Goal: Task Accomplishment & Management: Complete application form

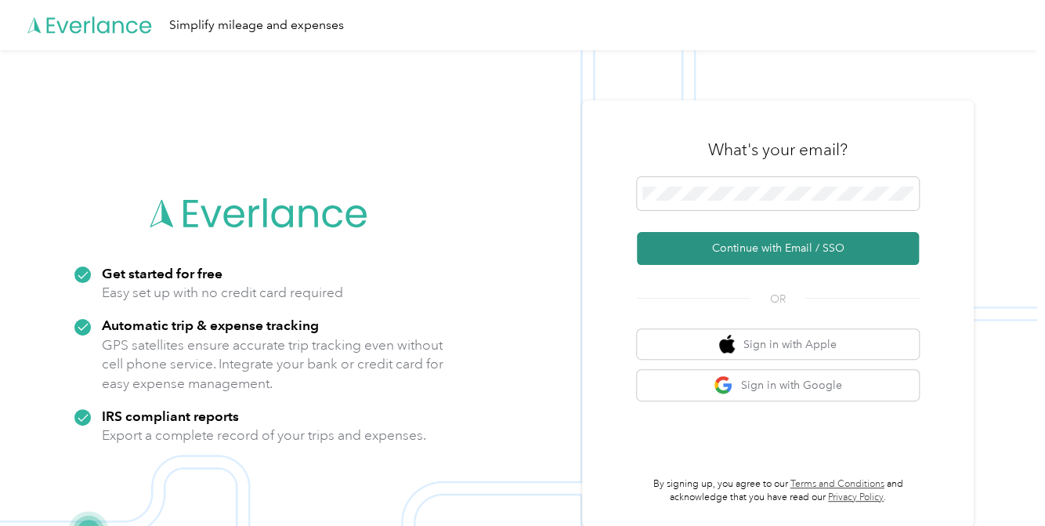
click at [764, 241] on button "Continue with Email / SSO" at bounding box center [778, 248] width 282 height 33
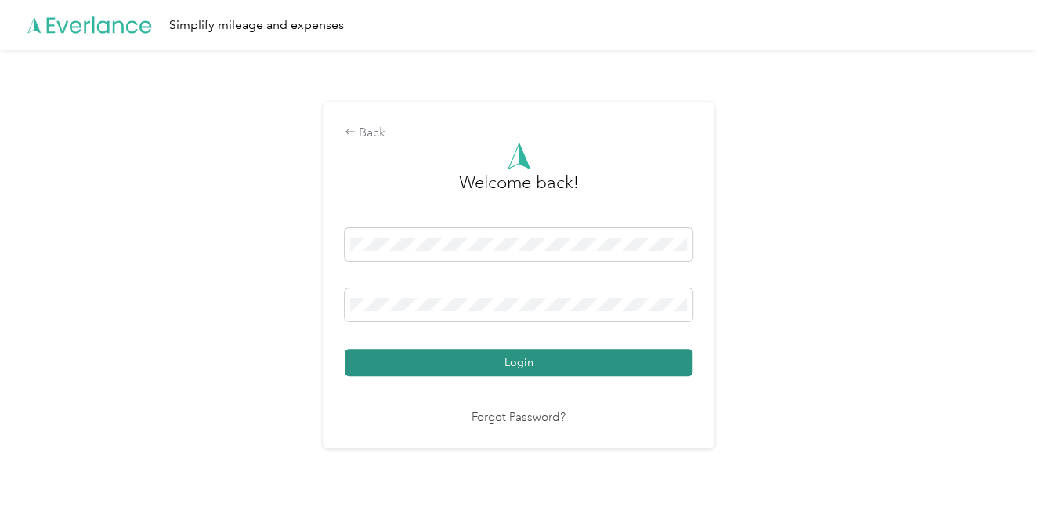
click at [571, 366] on button "Login" at bounding box center [519, 362] width 348 height 27
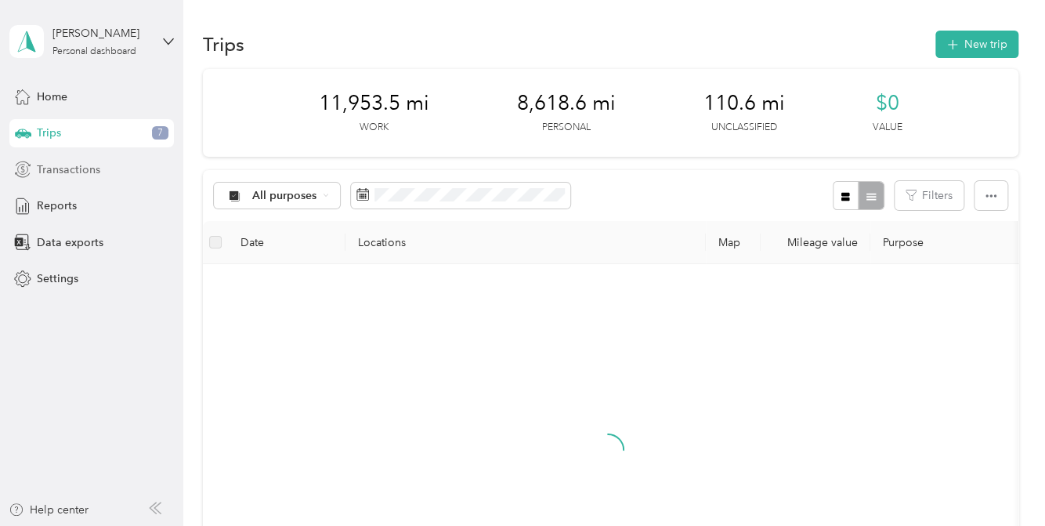
click at [105, 167] on div "Transactions" at bounding box center [91, 169] width 165 height 28
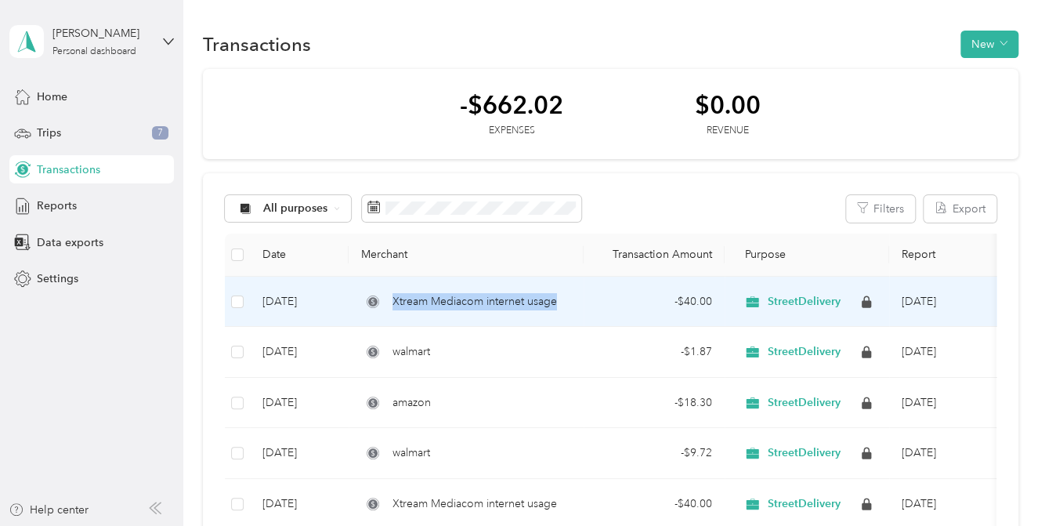
drag, startPoint x: 557, startPoint y: 303, endPoint x: 382, endPoint y: 303, distance: 175.6
click at [382, 303] on div "Xtream Mediacom internet usage" at bounding box center [466, 301] width 210 height 17
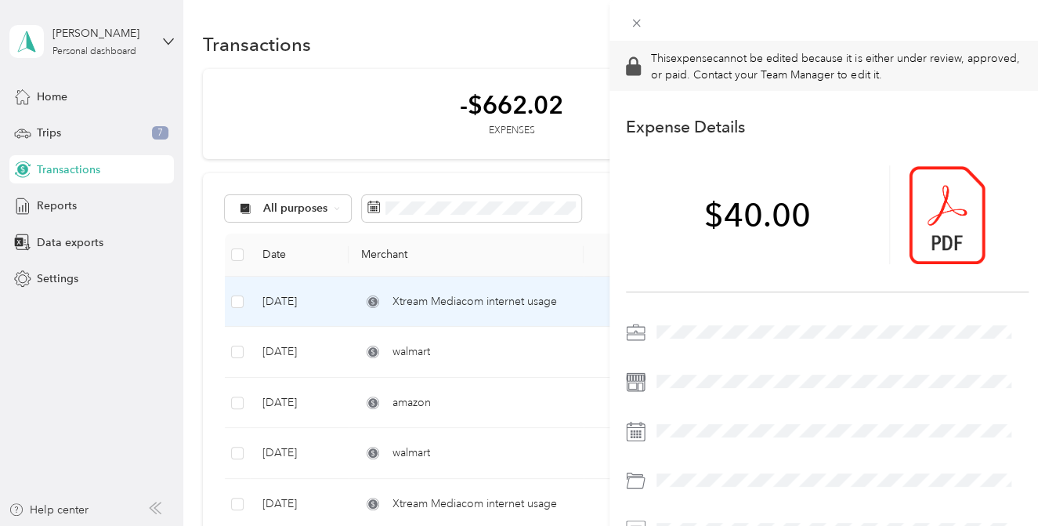
click at [67, 214] on div "This expense cannot be edited because it is either under review, approved, or p…" at bounding box center [522, 263] width 1045 height 526
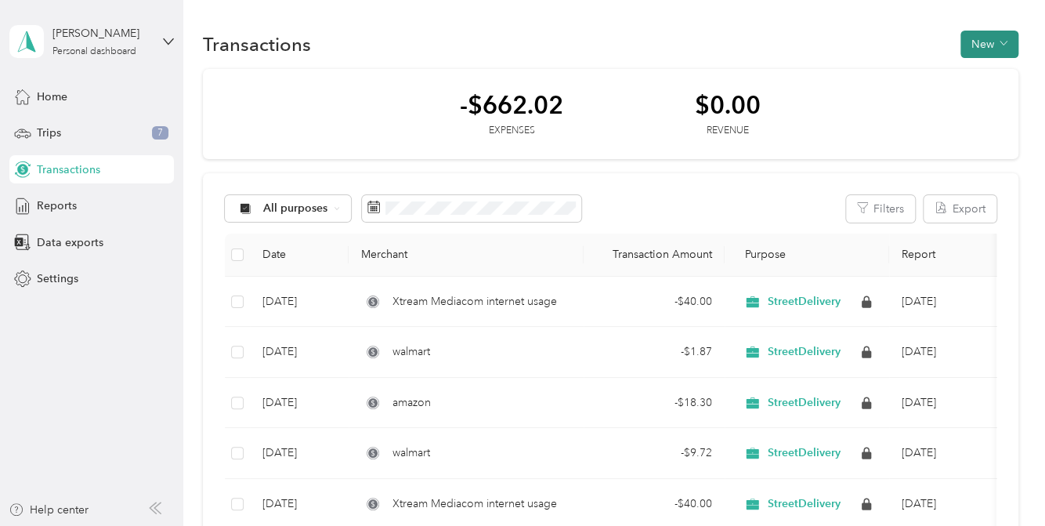
click at [981, 46] on button "New" at bounding box center [990, 44] width 58 height 27
click at [974, 71] on span "Expense" at bounding box center [981, 73] width 42 height 16
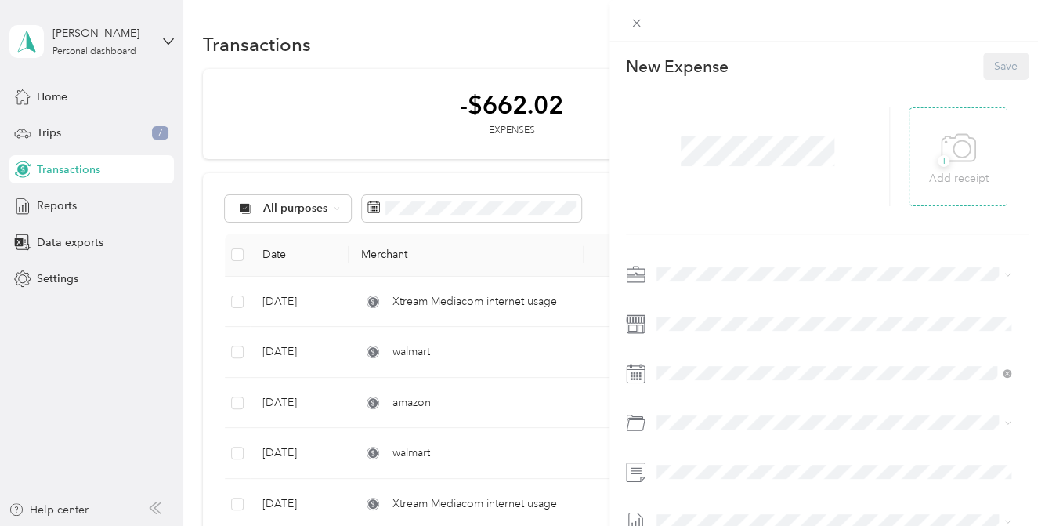
click at [950, 159] on icon at bounding box center [958, 148] width 35 height 43
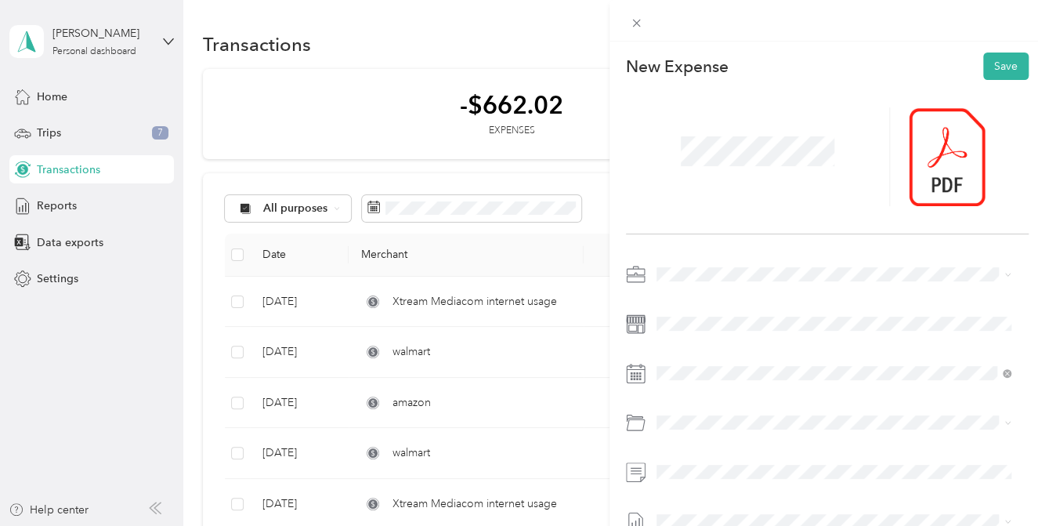
click at [658, 150] on div at bounding box center [758, 156] width 264 height 99
click at [995, 73] on button "Save" at bounding box center [1006, 66] width 45 height 27
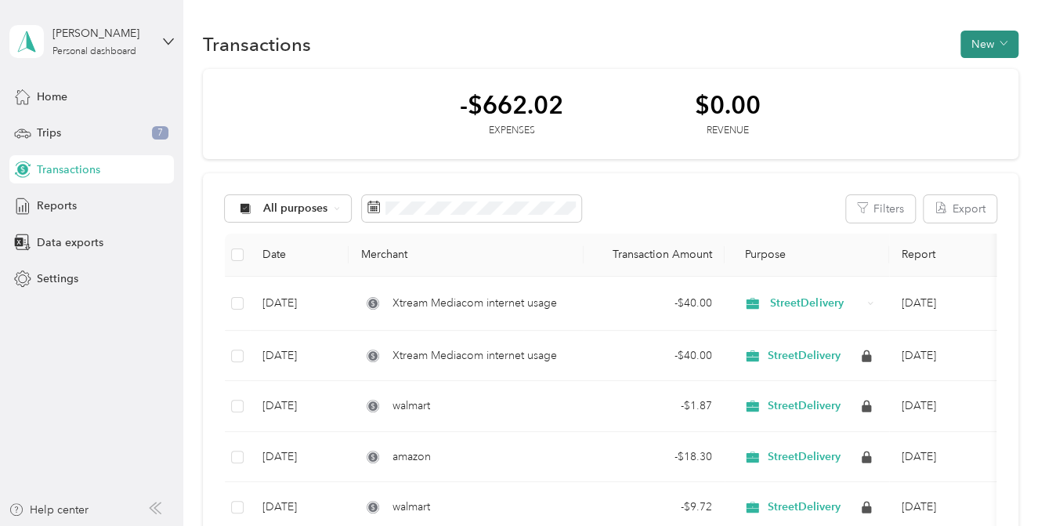
click at [984, 44] on button "New" at bounding box center [990, 44] width 58 height 27
click at [969, 67] on span "Expense" at bounding box center [981, 73] width 42 height 16
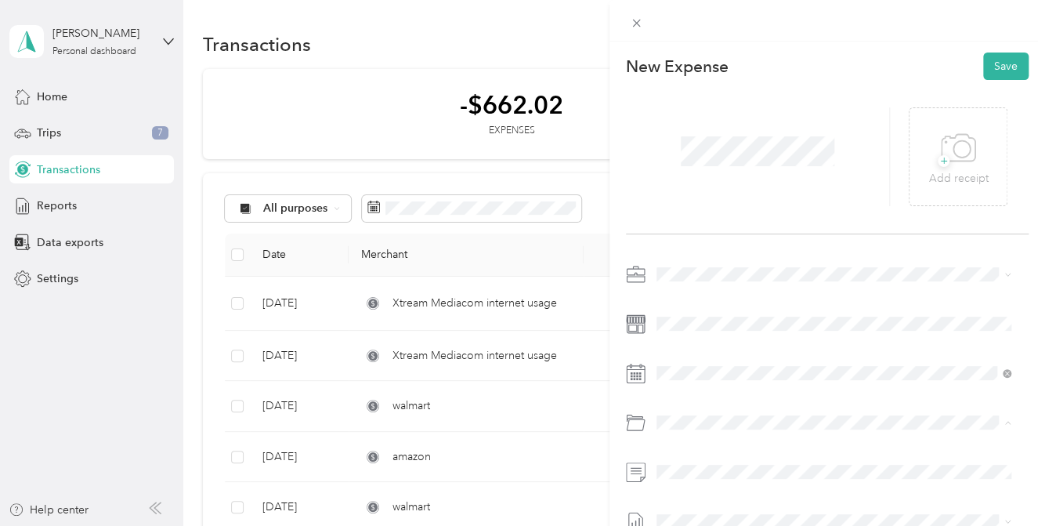
click at [759, 278] on span "Office Supplies" at bounding box center [735, 280] width 75 height 13
click at [951, 153] on icon at bounding box center [958, 148] width 35 height 43
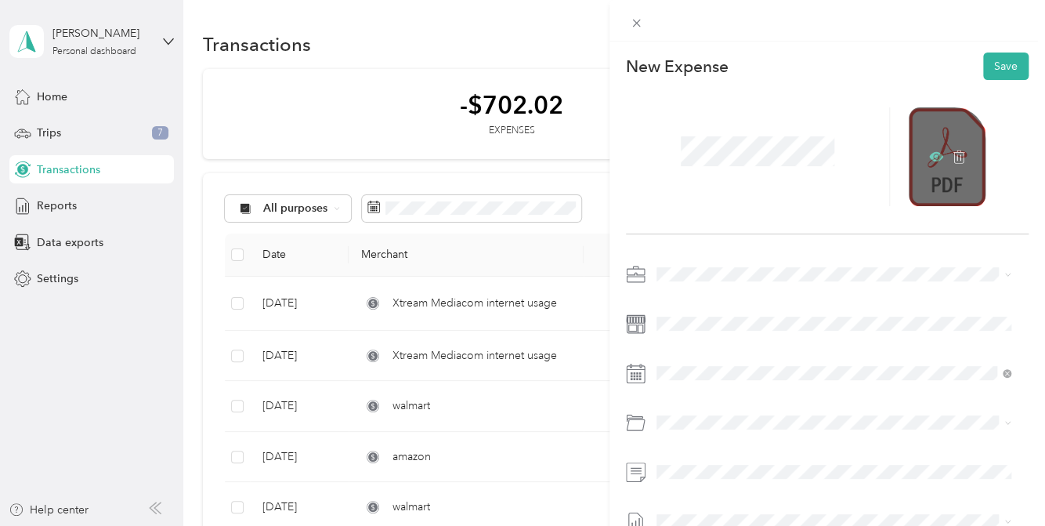
click at [934, 156] on icon at bounding box center [936, 156] width 5 height 5
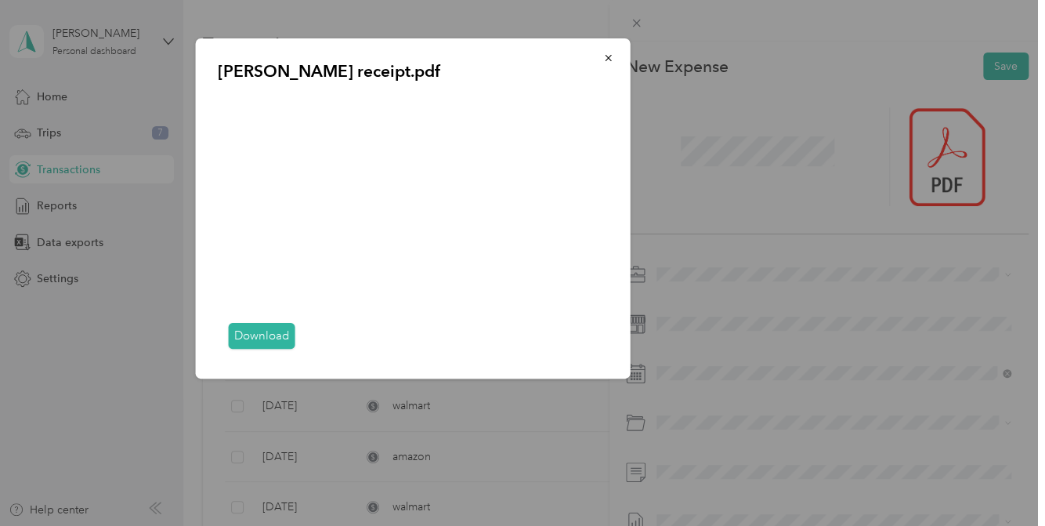
drag, startPoint x: 478, startPoint y: 346, endPoint x: 374, endPoint y: 350, distance: 104.3
click at [361, 352] on div "Download" at bounding box center [413, 337] width 391 height 40
drag, startPoint x: 455, startPoint y: 348, endPoint x: 328, endPoint y: 342, distance: 127.1
click at [328, 342] on div "Download" at bounding box center [413, 337] width 391 height 40
drag, startPoint x: 480, startPoint y: 348, endPoint x: 389, endPoint y: 343, distance: 91.8
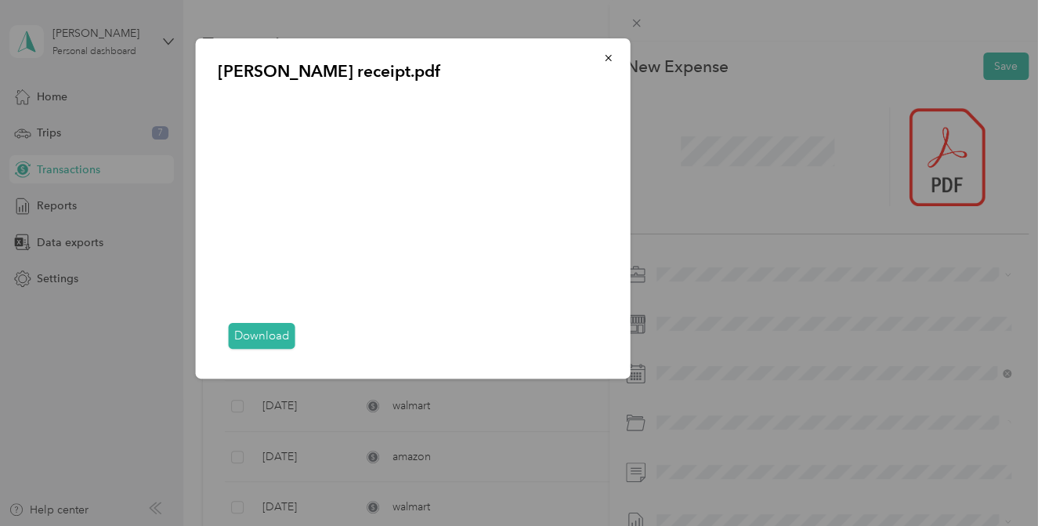
click at [389, 343] on div "Download" at bounding box center [413, 337] width 391 height 40
click at [375, 347] on div "Download" at bounding box center [413, 337] width 391 height 40
click at [331, 350] on div "Download" at bounding box center [413, 337] width 391 height 40
click at [226, 347] on div "Download" at bounding box center [413, 337] width 391 height 40
click at [223, 350] on div "Download" at bounding box center [413, 337] width 391 height 40
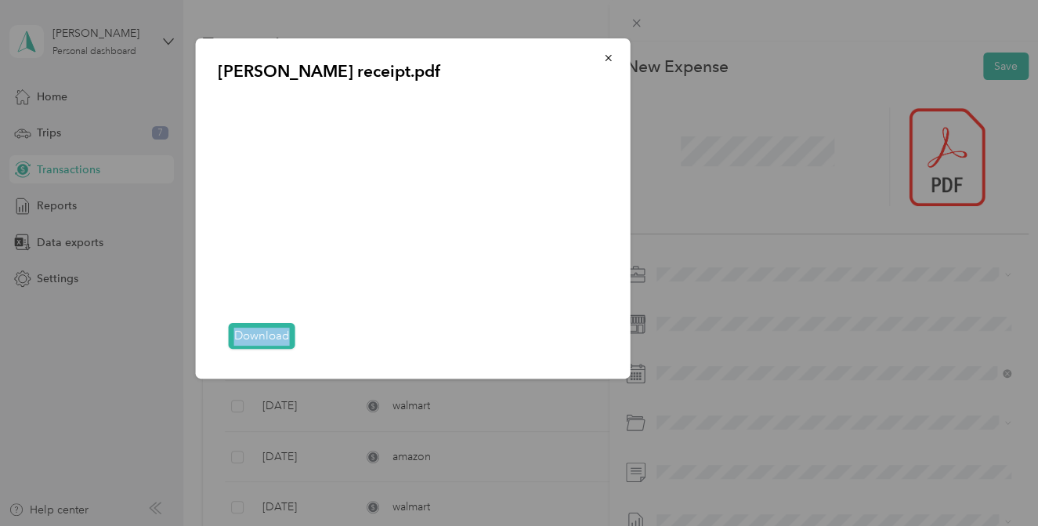
click at [223, 350] on div "Download" at bounding box center [413, 337] width 391 height 40
click at [610, 53] on icon "button" at bounding box center [608, 58] width 11 height 11
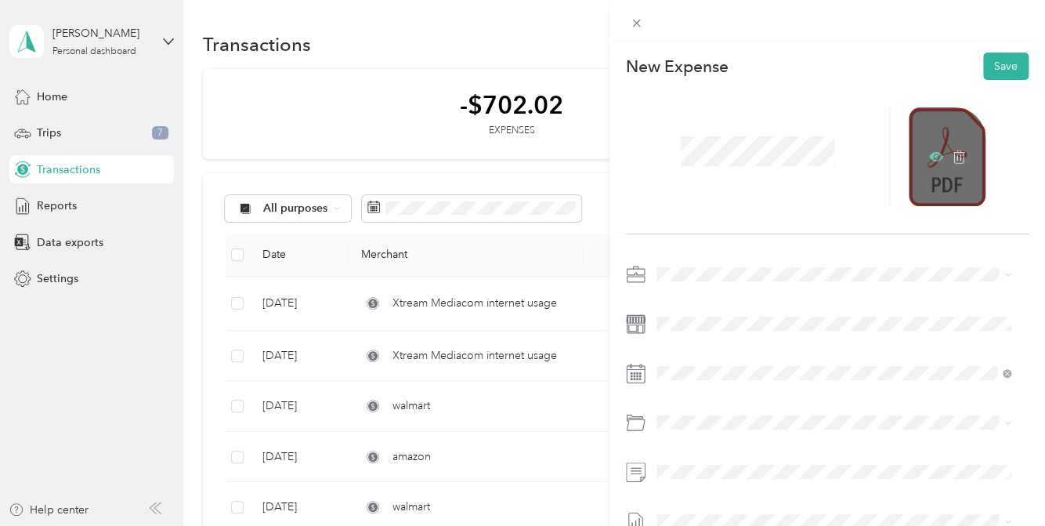
click at [934, 157] on icon at bounding box center [936, 156] width 5 height 5
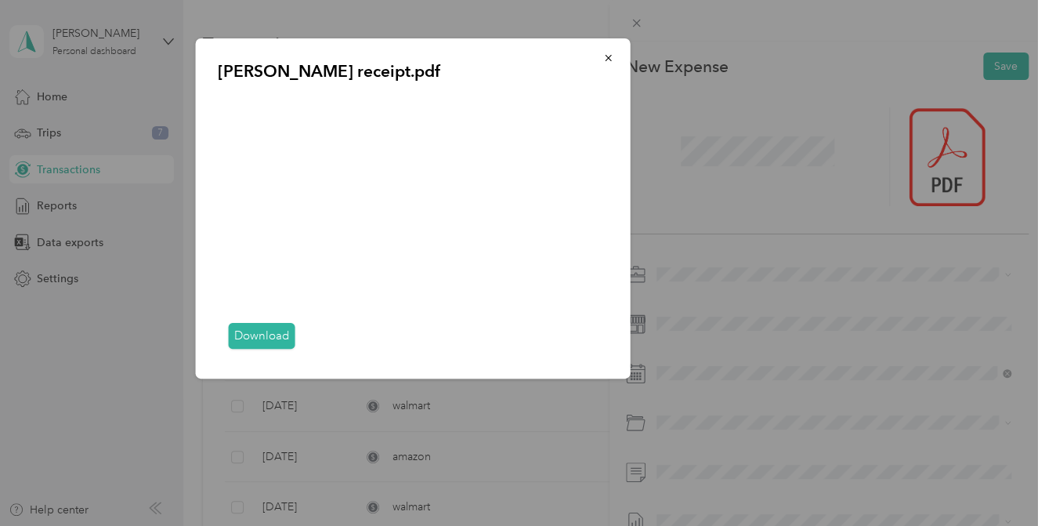
drag, startPoint x: 469, startPoint y: 349, endPoint x: 539, endPoint y: 350, distance: 69.8
click at [539, 350] on div "Download" at bounding box center [413, 337] width 391 height 40
click at [588, 351] on div "Download" at bounding box center [413, 337] width 391 height 40
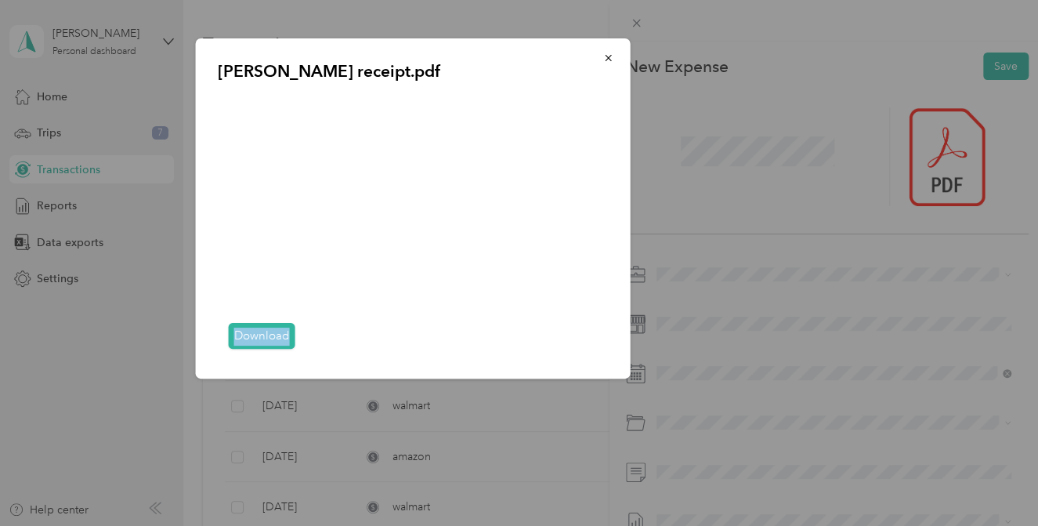
click at [588, 351] on div "Download" at bounding box center [413, 337] width 391 height 40
click at [590, 353] on div "Download" at bounding box center [413, 337] width 391 height 40
click at [608, 60] on icon "button" at bounding box center [608, 58] width 11 height 11
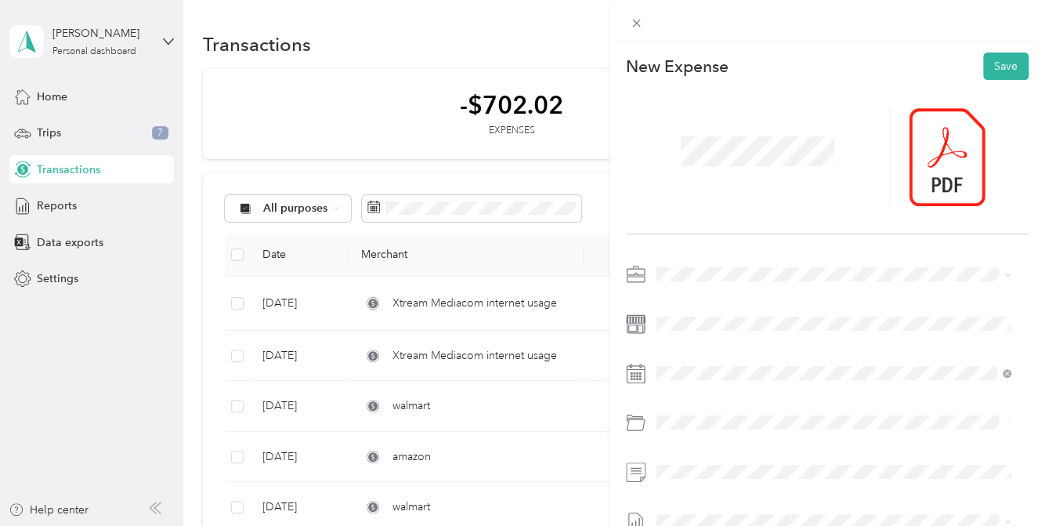
click at [665, 149] on div at bounding box center [758, 156] width 264 height 99
click at [998, 67] on button "Save" at bounding box center [1006, 66] width 45 height 27
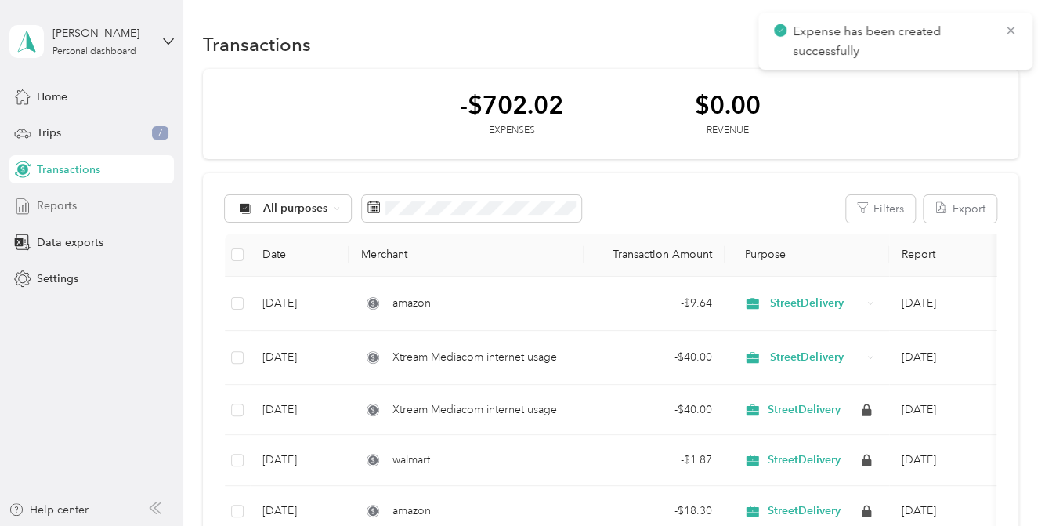
click at [69, 200] on span "Reports" at bounding box center [57, 206] width 40 height 16
